Goal: Task Accomplishment & Management: Complete application form

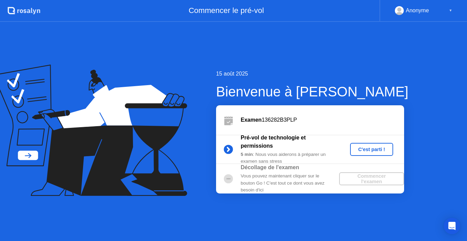
click at [370, 150] on div "C'est parti !" at bounding box center [372, 149] width 38 height 5
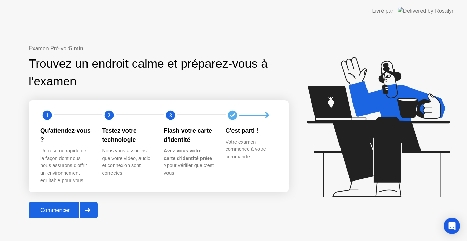
click at [92, 209] on div at bounding box center [87, 210] width 16 height 16
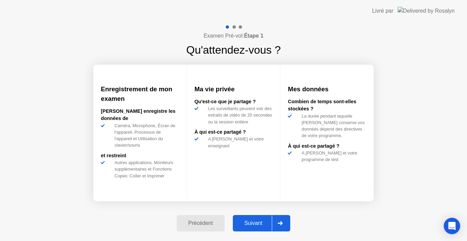
click at [247, 226] on div "Suivant" at bounding box center [253, 223] width 37 height 6
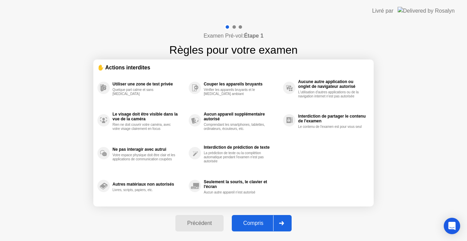
click at [250, 223] on div "Compris" at bounding box center [253, 223] width 39 height 6
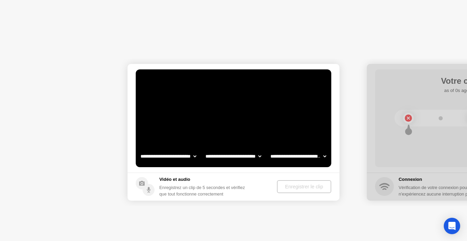
select select "**********"
select select "*******"
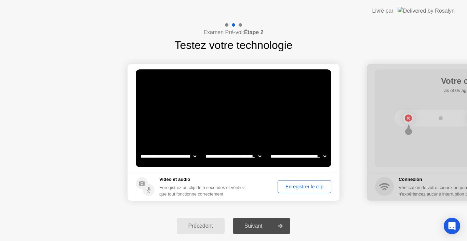
click at [258, 228] on div "Suivant" at bounding box center [253, 226] width 37 height 6
click at [258, 225] on div "Suivant" at bounding box center [253, 226] width 37 height 6
click at [286, 187] on div "Enregistrer le clip" at bounding box center [304, 186] width 49 height 5
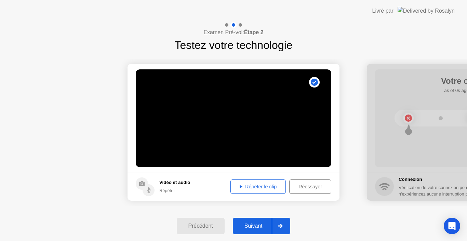
click at [302, 186] on div "Réessayer" at bounding box center [310, 186] width 37 height 5
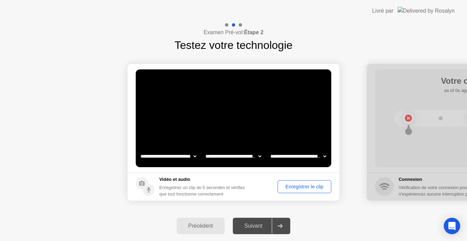
click at [302, 186] on div "Enregistrer le clip" at bounding box center [304, 186] width 49 height 5
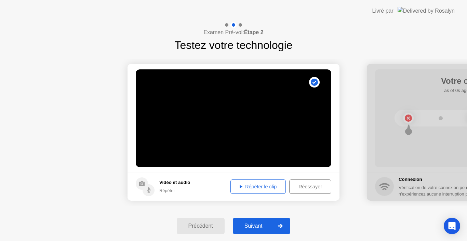
click at [273, 187] on div "Répéter le clip" at bounding box center [258, 186] width 51 height 5
click at [283, 228] on icon at bounding box center [280, 226] width 5 height 4
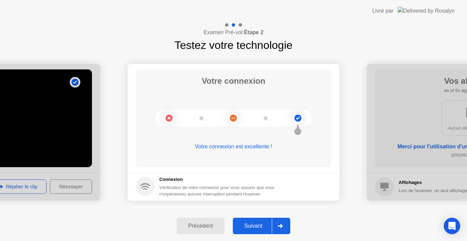
click at [282, 227] on icon at bounding box center [280, 226] width 5 height 4
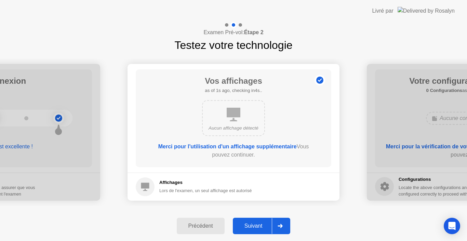
click at [282, 227] on icon at bounding box center [280, 226] width 5 height 4
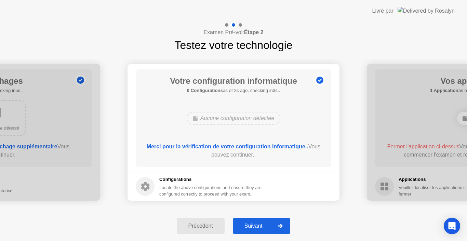
click at [283, 227] on icon at bounding box center [280, 226] width 5 height 4
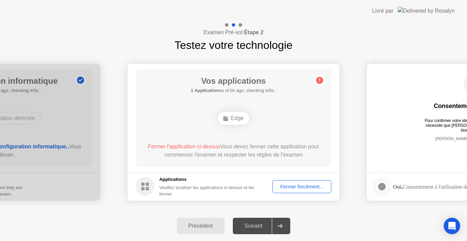
click at [283, 227] on icon at bounding box center [280, 226] width 5 height 4
click at [283, 188] on div "Fermer forcément..." at bounding box center [302, 186] width 54 height 5
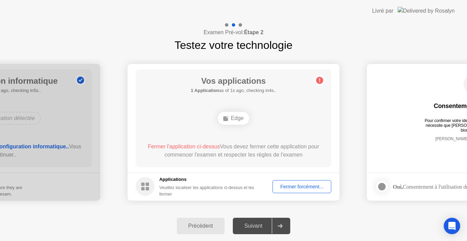
click at [235, 119] on div "Edge" at bounding box center [233, 118] width 31 height 13
click at [232, 120] on div "Edge" at bounding box center [233, 118] width 31 height 13
click at [294, 184] on div "Fermer forcément..." at bounding box center [302, 186] width 54 height 5
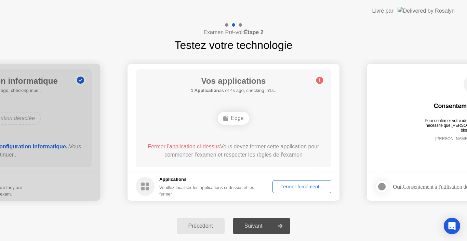
click at [289, 189] on div "Fermer forcément..." at bounding box center [302, 186] width 54 height 5
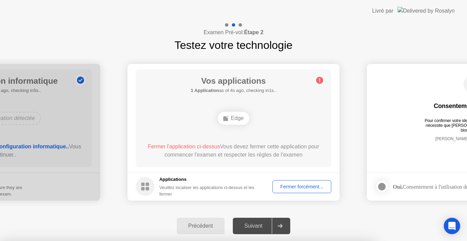
click at [289, 241] on div at bounding box center [233, 241] width 467 height 0
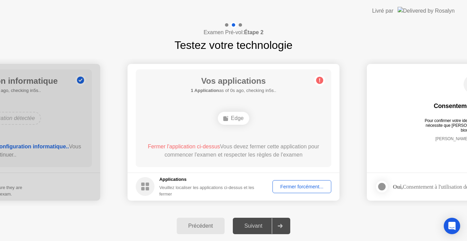
click at [238, 116] on div "Edge" at bounding box center [233, 118] width 31 height 13
drag, startPoint x: 236, startPoint y: 118, endPoint x: 225, endPoint y: 116, distance: 11.2
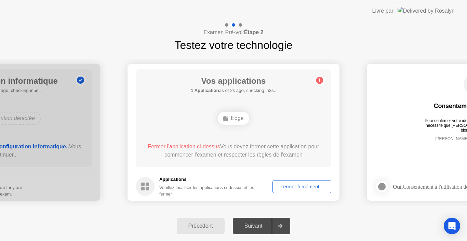
click at [225, 116] on div "Edge" at bounding box center [233, 118] width 31 height 13
click at [225, 116] on icon at bounding box center [225, 118] width 5 height 5
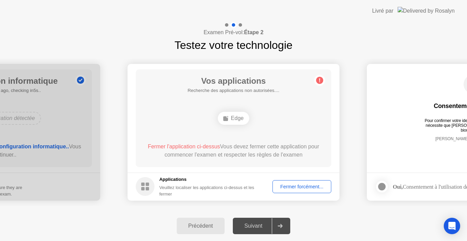
click at [293, 179] on footer "Applications Veuillez localiser les applications ci-dessus et les fermer Fermer…" at bounding box center [234, 187] width 212 height 28
click at [294, 186] on div "Fermer forcément..." at bounding box center [302, 186] width 54 height 5
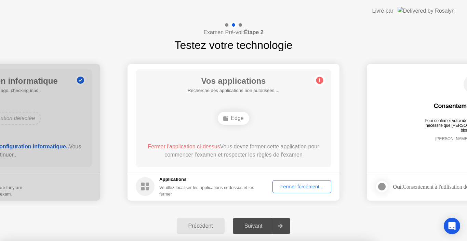
click at [294, 241] on div at bounding box center [233, 241] width 467 height 0
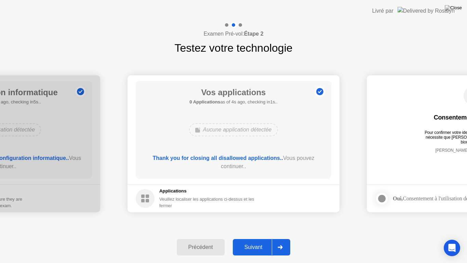
click at [281, 241] on icon at bounding box center [280, 247] width 5 height 4
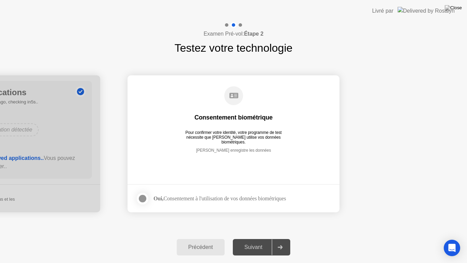
click at [281, 241] on icon at bounding box center [280, 247] width 5 height 4
click at [145, 196] on div at bounding box center [142, 198] width 8 height 8
click at [252, 241] on div "Suivant" at bounding box center [253, 247] width 37 height 6
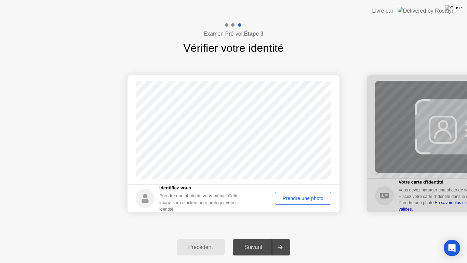
click at [252, 241] on div "Suivant" at bounding box center [253, 247] width 37 height 6
click at [301, 191] on footer "Identifiez-vous Prendre une photo de vous-même. Cette image sera stockée pour p…" at bounding box center [234, 198] width 212 height 28
click at [299, 196] on div "Prendre une photo" at bounding box center [303, 197] width 52 height 5
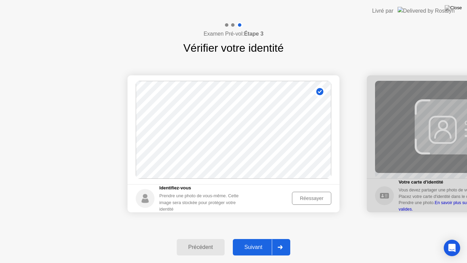
click at [265, 241] on div "Suivant" at bounding box center [253, 247] width 37 height 6
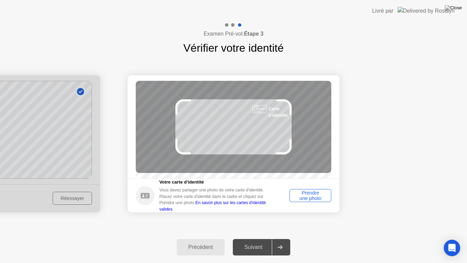
click at [309, 198] on div "Prendre une photo" at bounding box center [310, 195] width 37 height 11
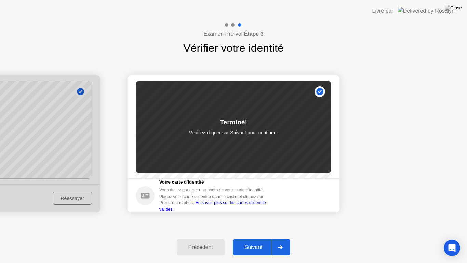
click at [268, 241] on button "Suivant" at bounding box center [262, 247] width 58 height 16
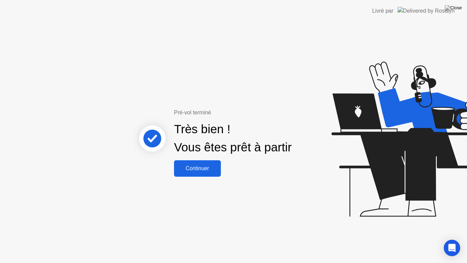
click at [206, 169] on div "Continuer" at bounding box center [197, 168] width 43 height 6
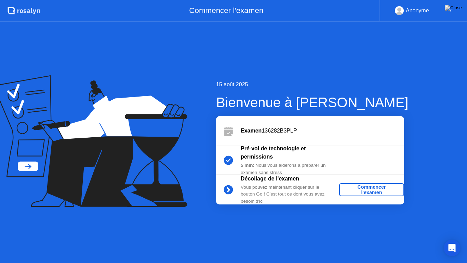
click at [357, 188] on div "Commencer l'examen" at bounding box center [371, 189] width 59 height 11
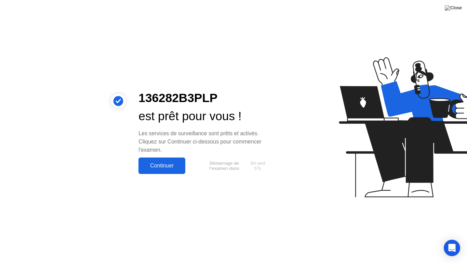
click at [164, 162] on div "Continuer" at bounding box center [162, 165] width 43 height 6
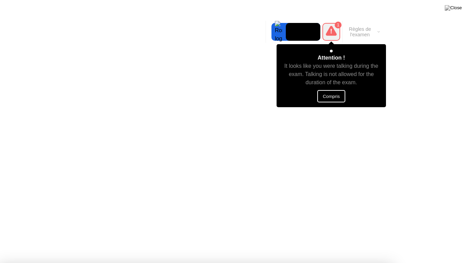
click at [343, 94] on button "Compris" at bounding box center [331, 96] width 28 height 12
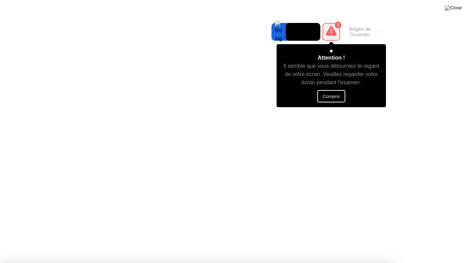
click at [323, 94] on button "Compris" at bounding box center [331, 96] width 28 height 12
